Goal: Navigation & Orientation: Find specific page/section

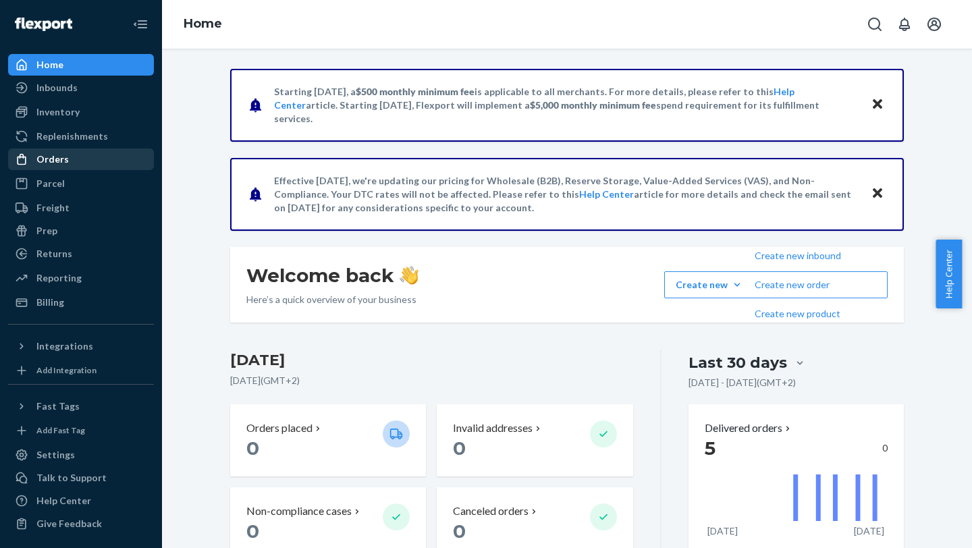
click at [82, 152] on div "Orders" at bounding box center [80, 159] width 143 height 19
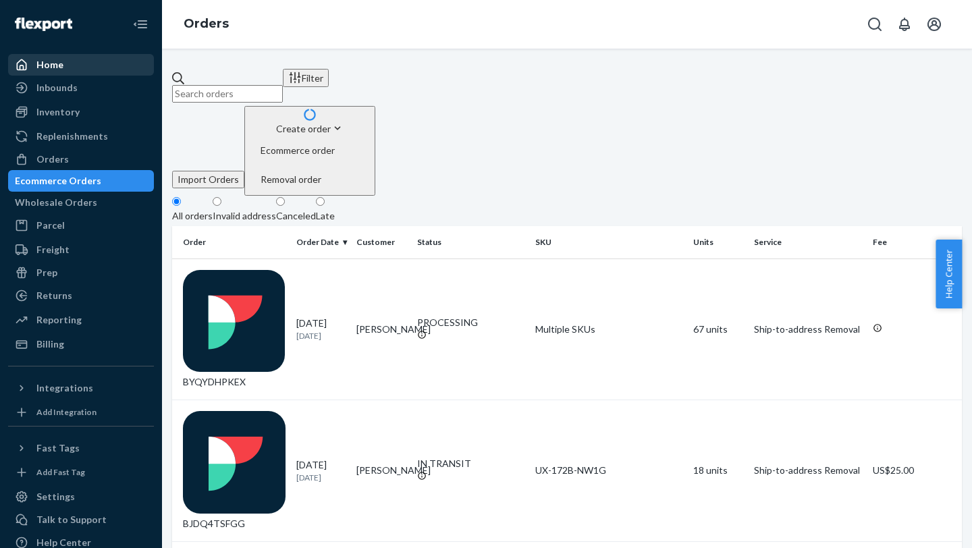
click at [76, 74] on div "Home" at bounding box center [80, 64] width 143 height 19
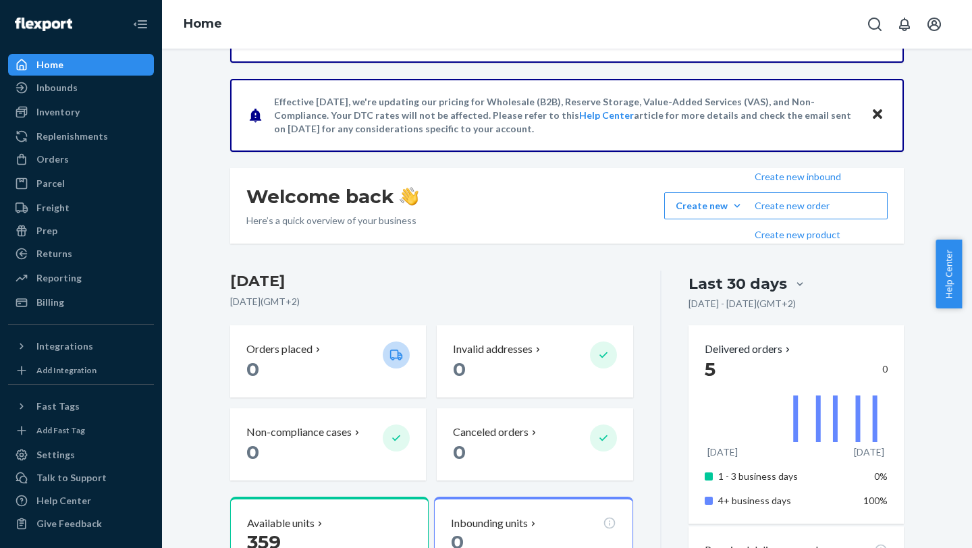
scroll to position [36, 0]
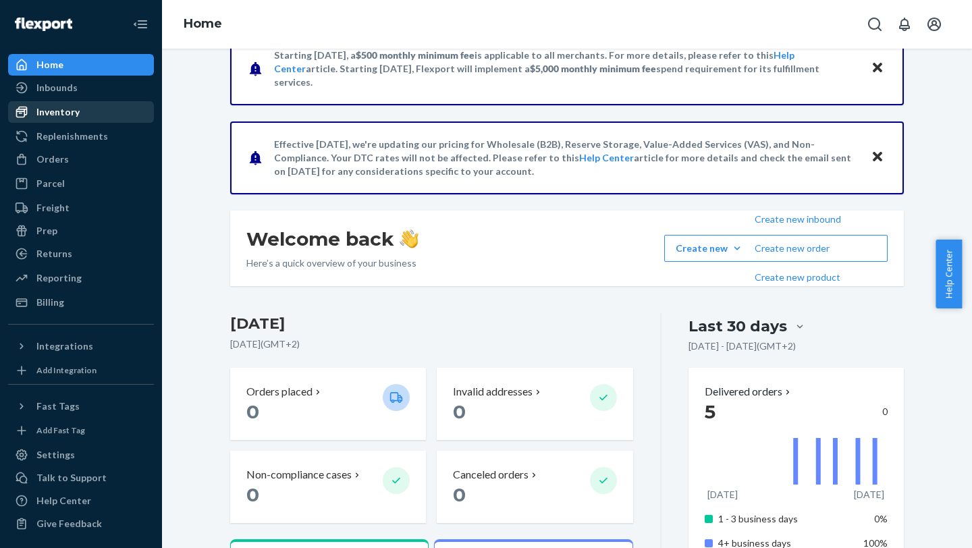
click at [68, 105] on div "Inventory" at bounding box center [57, 111] width 43 height 13
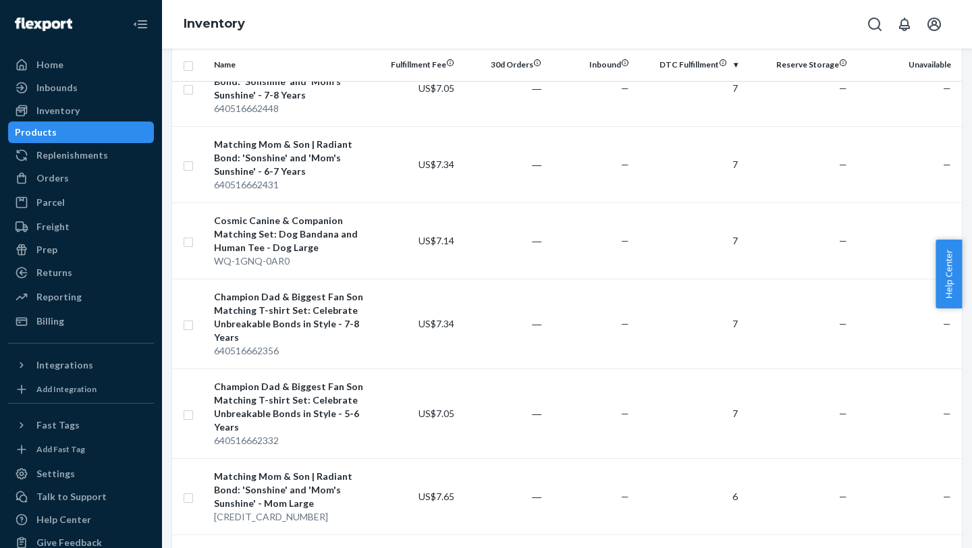
scroll to position [1525, 0]
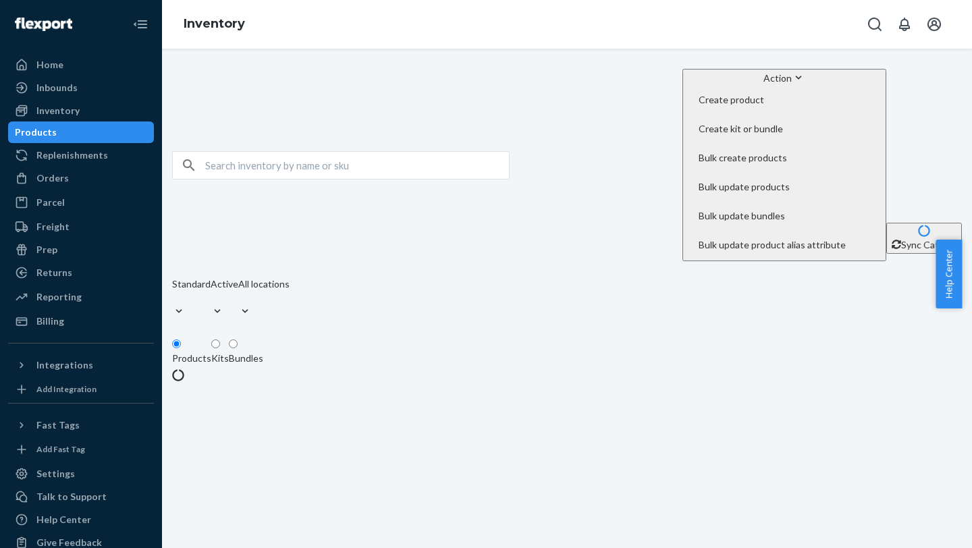
scroll to position [0, 0]
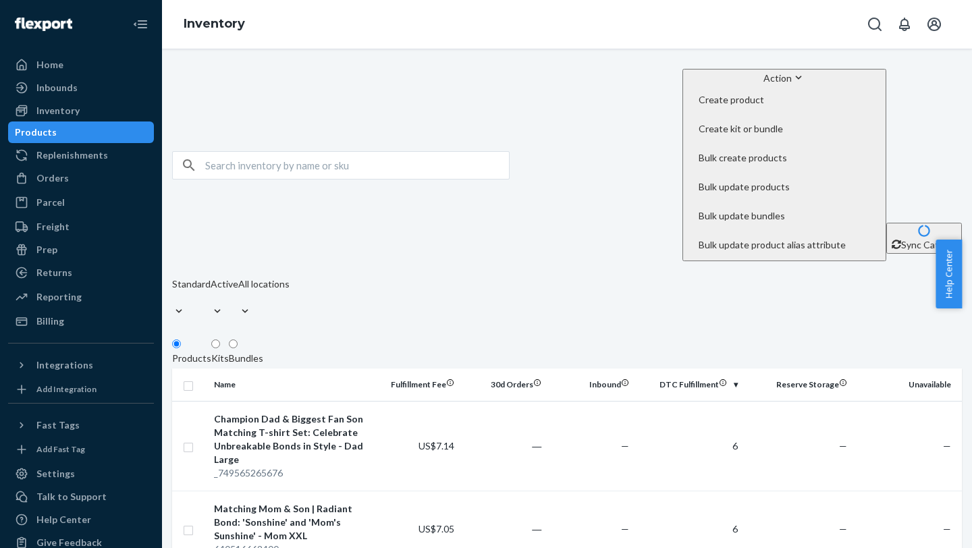
drag, startPoint x: 971, startPoint y: 141, endPoint x: 970, endPoint y: 170, distance: 29.0
click at [727, 170] on body "Home Inbounds Shipping Plans Problems Inventory Products Replenishments Orders …" at bounding box center [486, 416] width 972 height 833
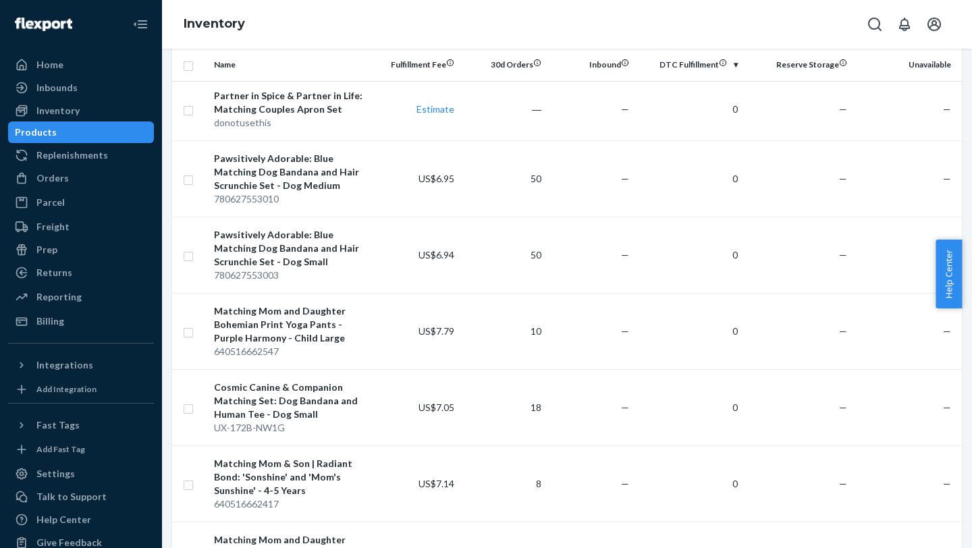
scroll to position [1619, 0]
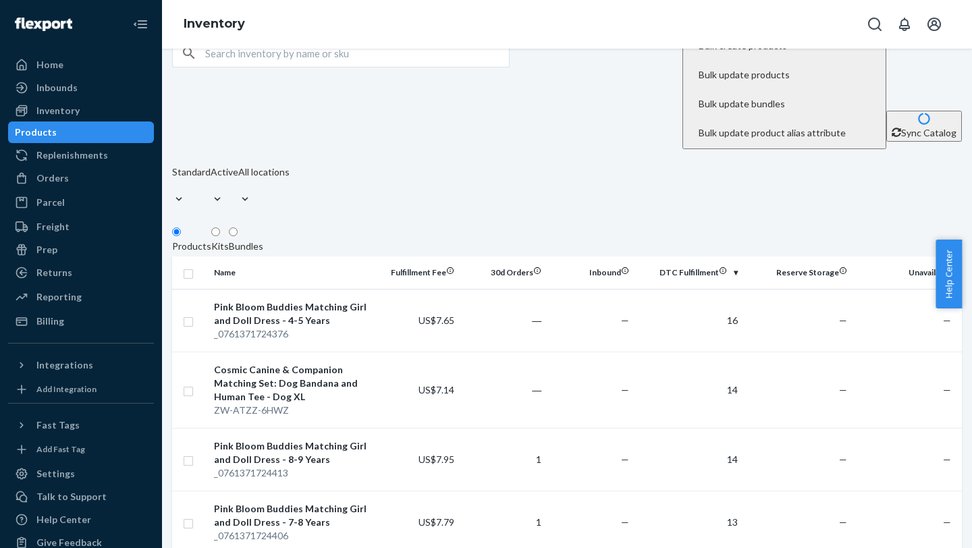
scroll to position [0, 0]
